Goal: Check status: Check status

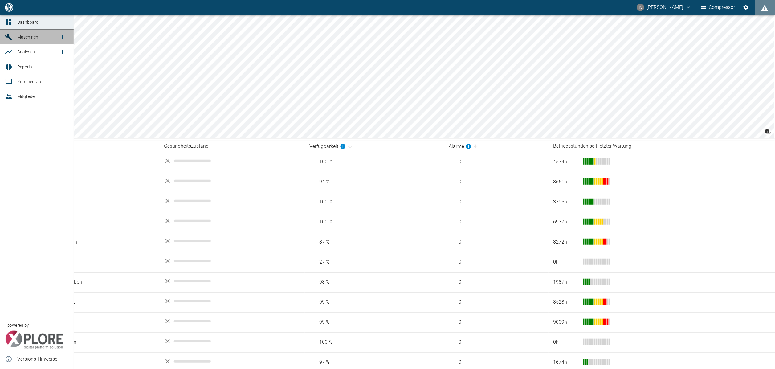
click at [18, 36] on span "Maschinen" at bounding box center [27, 37] width 21 height 5
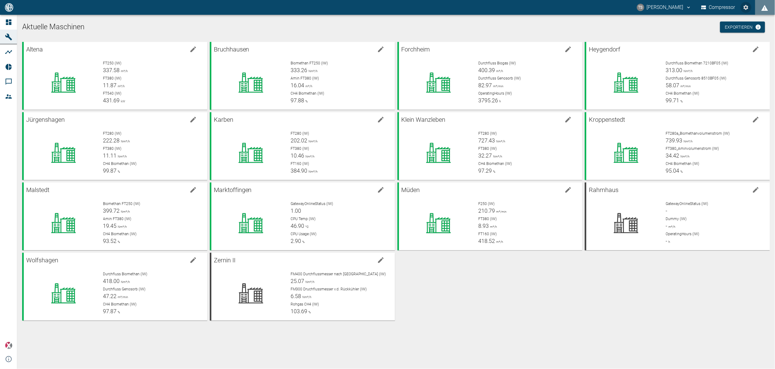
click at [744, 8] on icon "Einstellungen" at bounding box center [746, 7] width 5 height 5
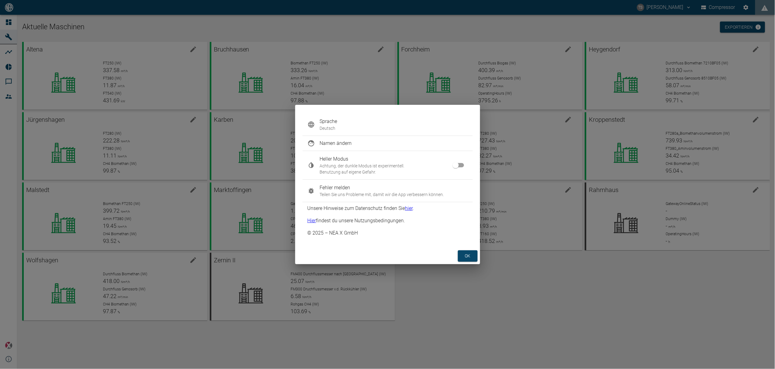
click at [465, 164] on input "checkbox" at bounding box center [455, 165] width 35 height 12
checkbox input "true"
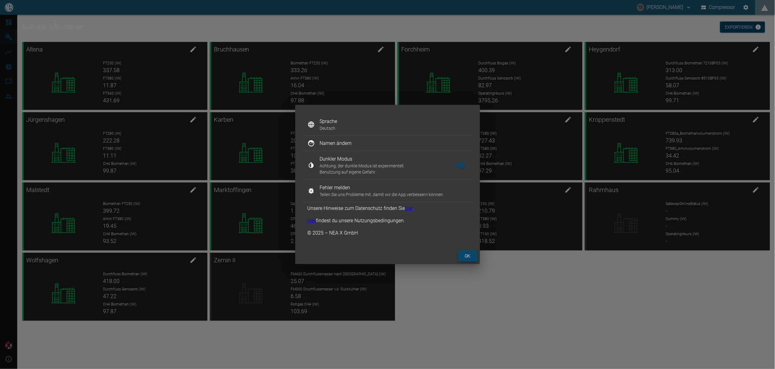
click at [469, 253] on button "ok" at bounding box center [468, 255] width 20 height 11
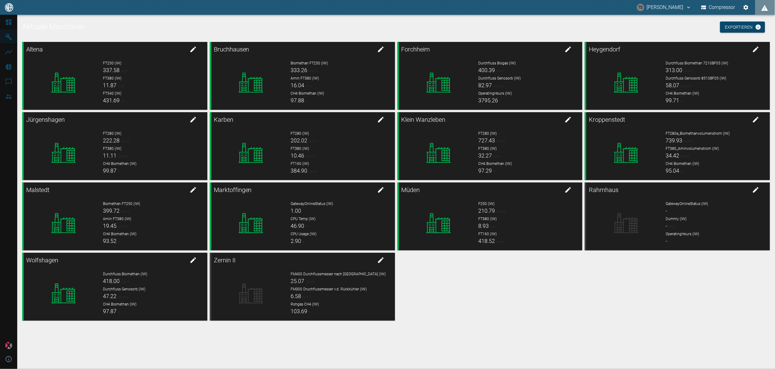
click at [743, 8] on icon "Einstellungen" at bounding box center [746, 7] width 6 height 6
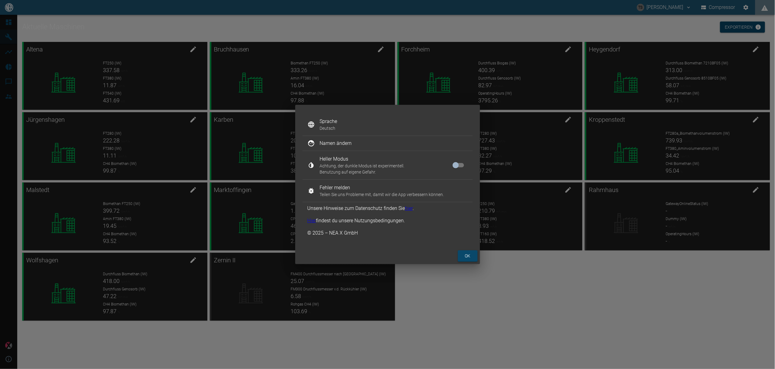
click at [458, 164] on input "checkbox" at bounding box center [455, 165] width 35 height 12
checkbox input "true"
click at [468, 252] on button "ok" at bounding box center [468, 255] width 20 height 11
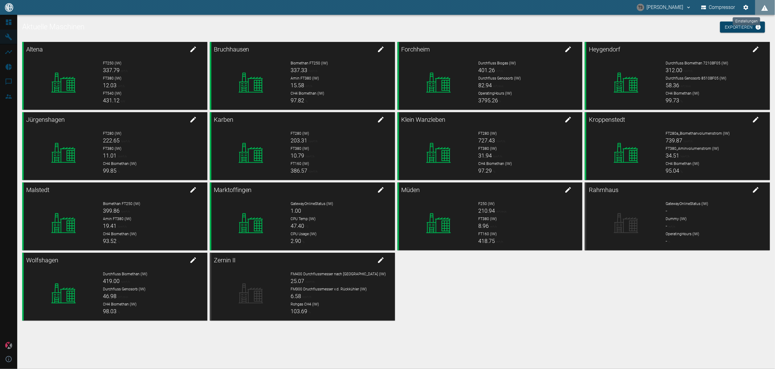
click at [742, 7] on button "Einstellungen" at bounding box center [745, 7] width 11 height 11
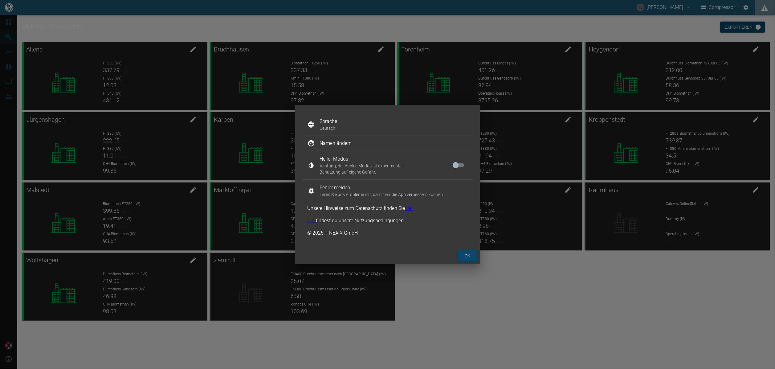
click at [460, 163] on input "checkbox" at bounding box center [455, 165] width 35 height 12
click at [460, 163] on input "checkbox" at bounding box center [461, 165] width 35 height 12
checkbox input "false"
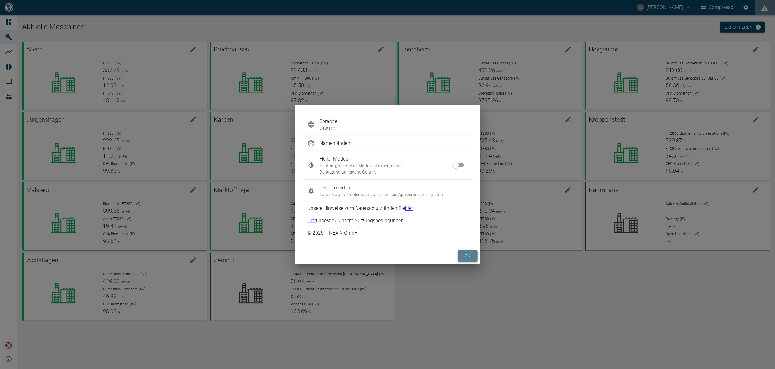
click at [467, 257] on button "ok" at bounding box center [468, 255] width 20 height 11
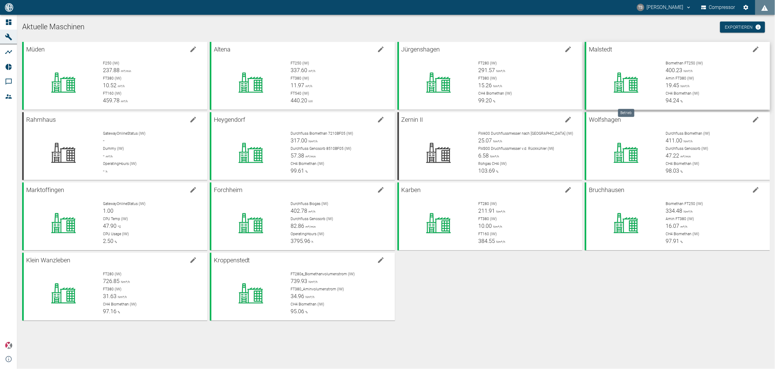
click at [608, 76] on icon at bounding box center [625, 82] width 55 height 25
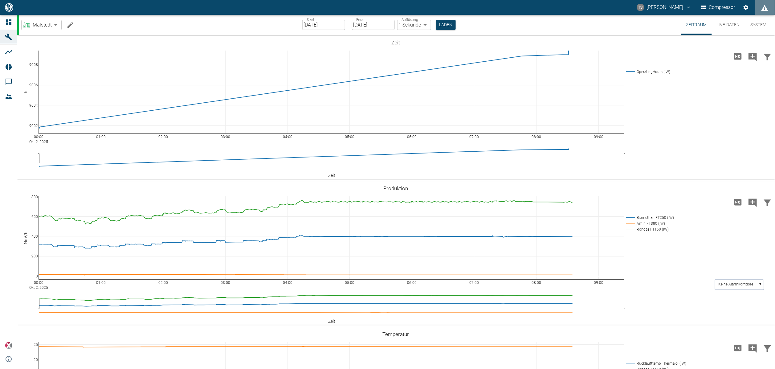
click at [339, 21] on input "[DATE]" at bounding box center [323, 25] width 43 height 10
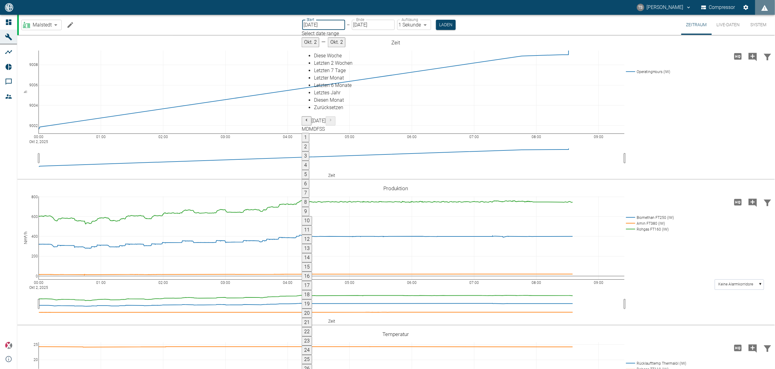
type input "[DATE]"
type input "2min"
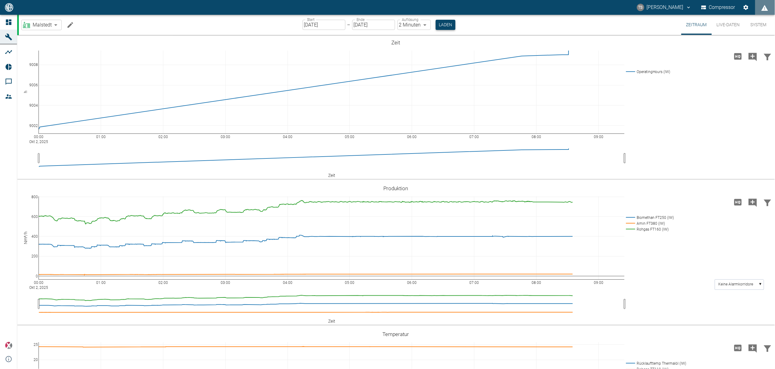
click at [446, 25] on button "Laden" at bounding box center [446, 25] width 20 height 10
